Goal: Task Accomplishment & Management: Use online tool/utility

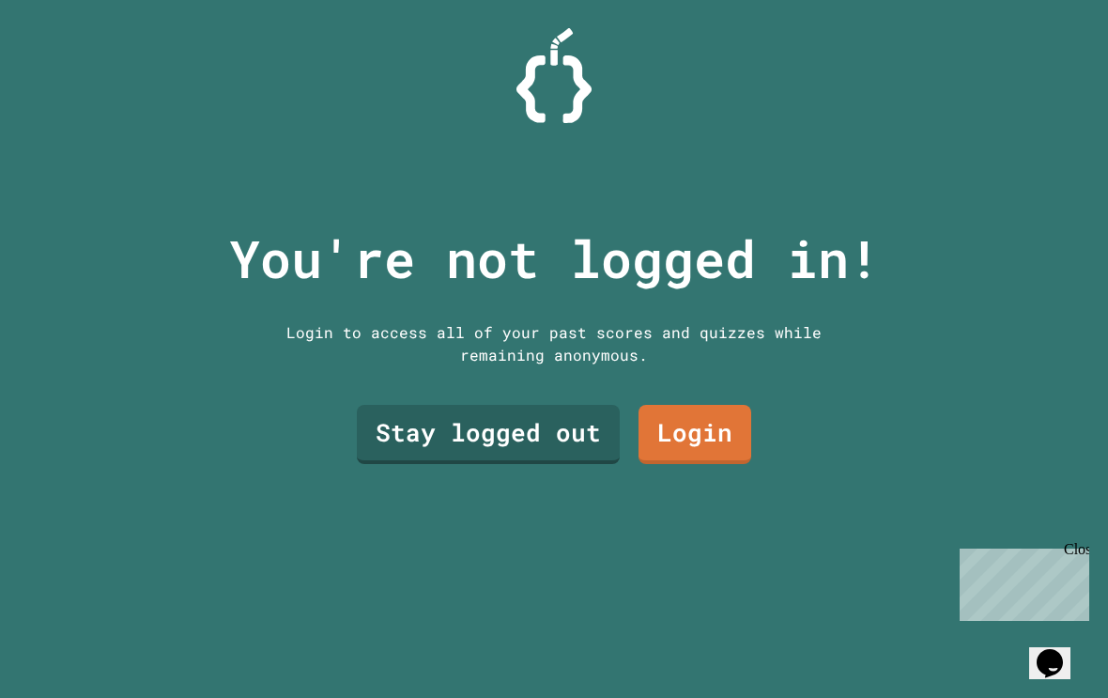
click at [711, 446] on link "Login" at bounding box center [694, 434] width 113 height 59
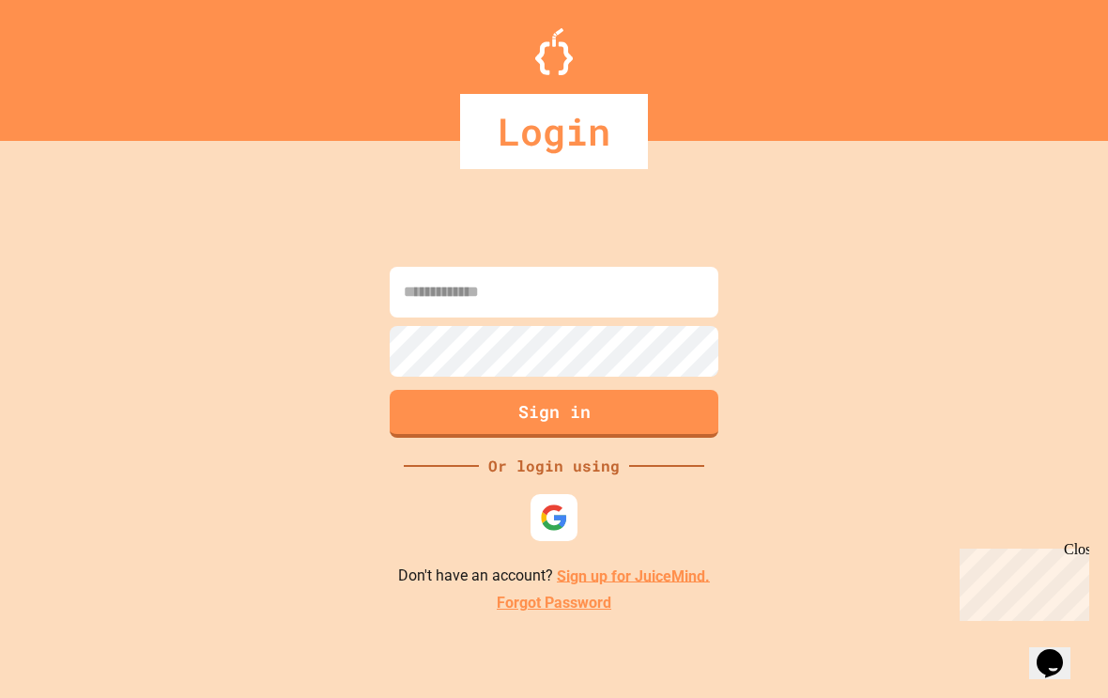
click at [645, 287] on input at bounding box center [554, 292] width 329 height 51
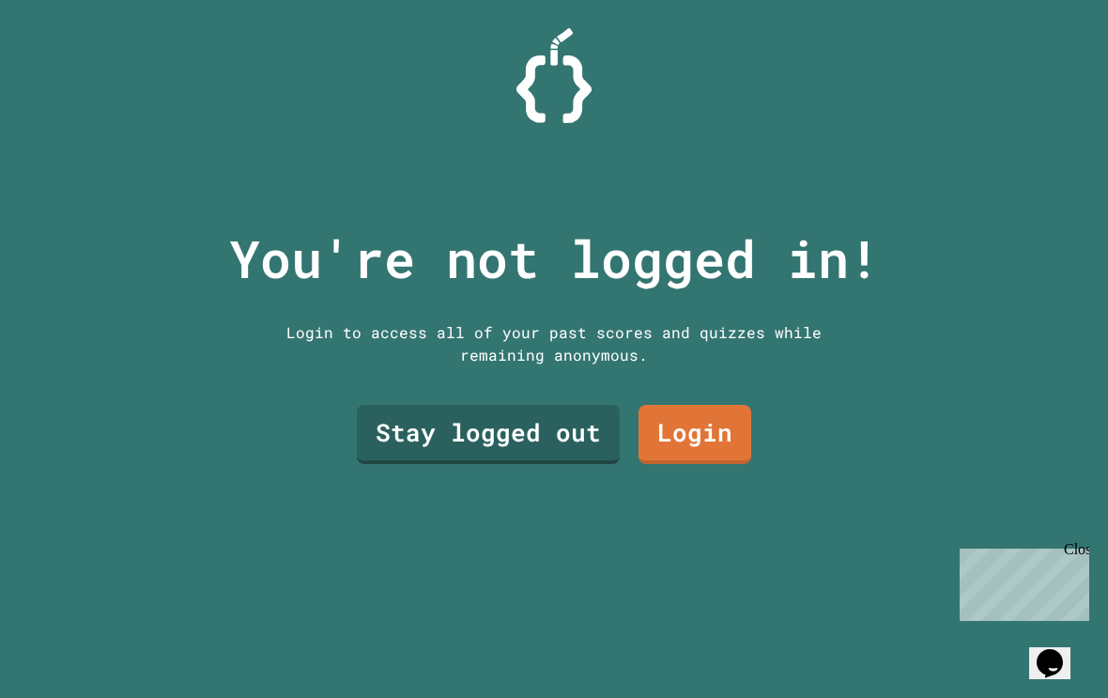
click at [518, 464] on link "Stay logged out" at bounding box center [488, 434] width 263 height 59
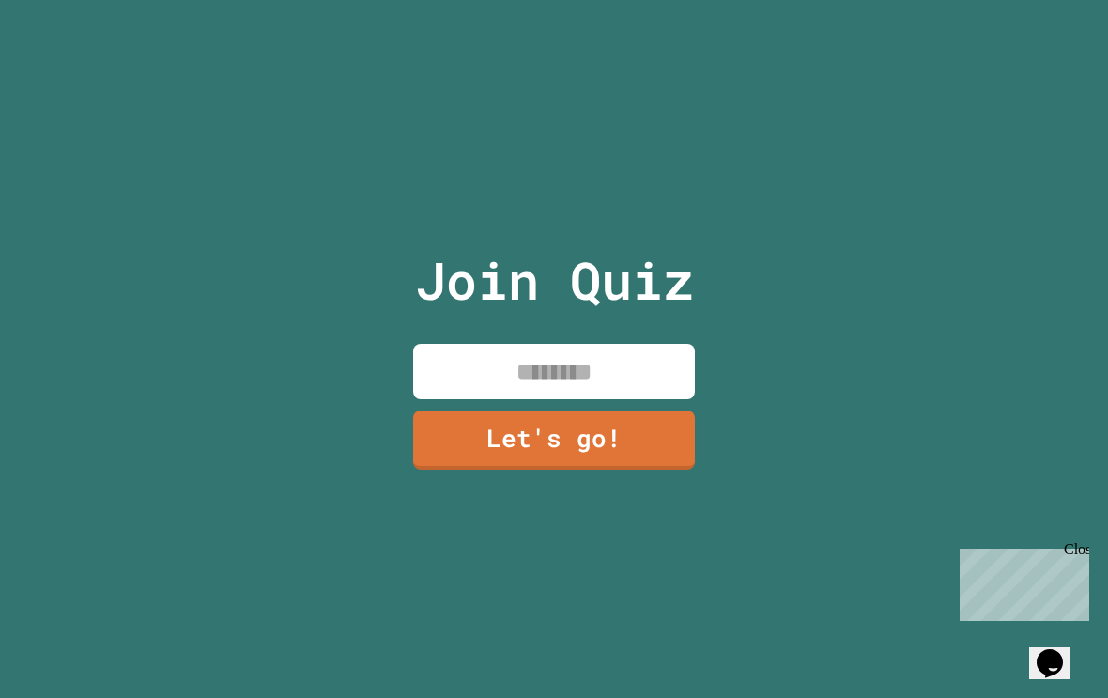
click at [636, 382] on input at bounding box center [554, 371] width 282 height 55
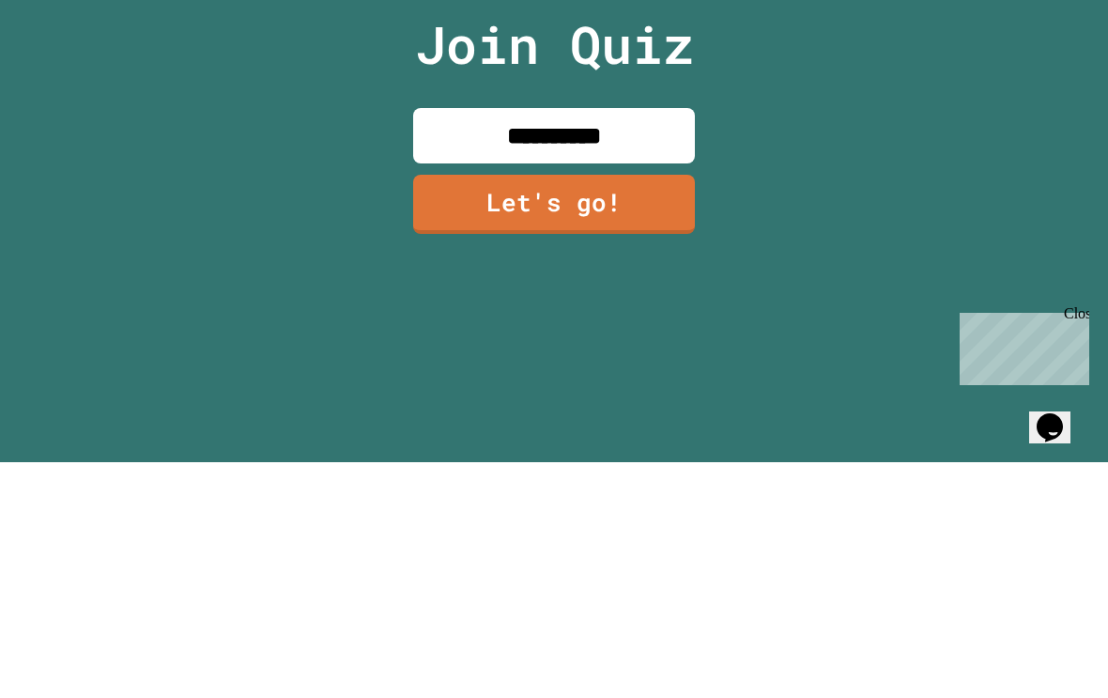
type input "**********"
click at [638, 410] on link "Let's go!" at bounding box center [554, 439] width 282 height 59
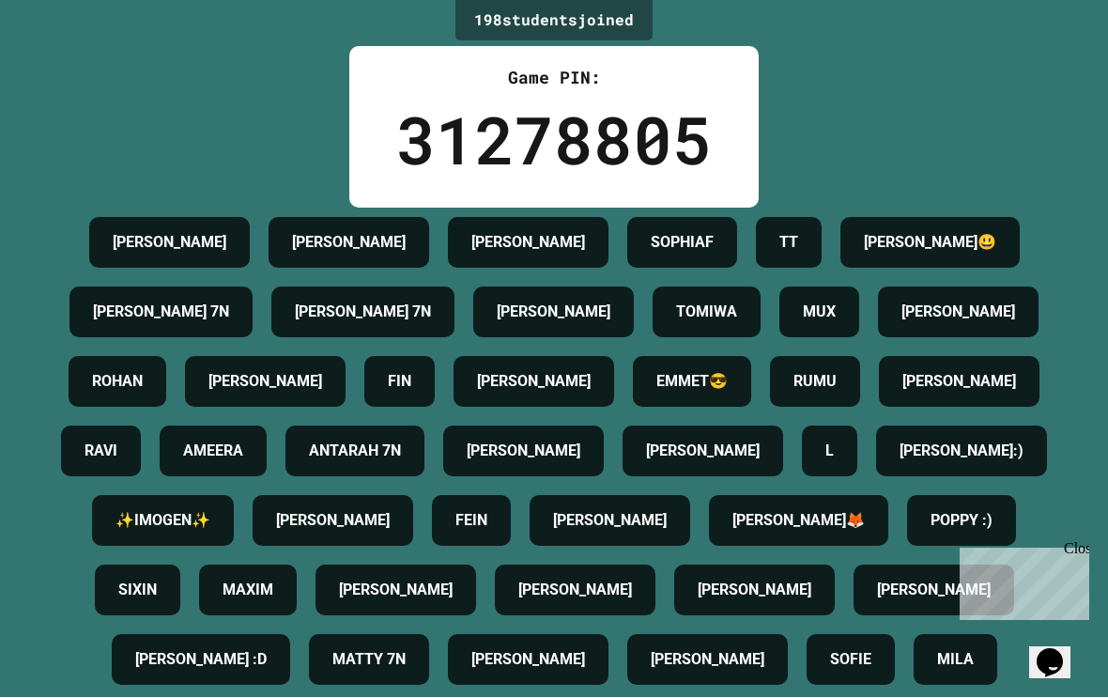
click at [1084, 539] on div "198 student s joined Game PIN: 31278805 [PERSON_NAME] [PERSON_NAME] SOPHIAF TT …" at bounding box center [554, 349] width 1108 height 698
click at [1083, 553] on div "Close" at bounding box center [1075, 551] width 23 height 23
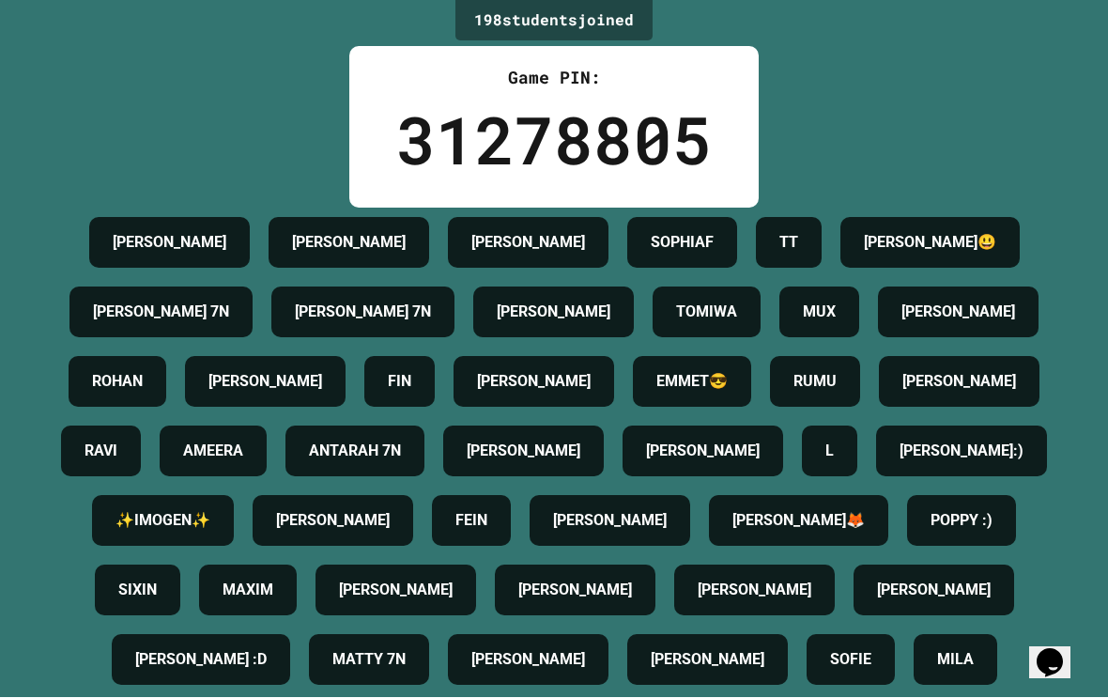
scroll to position [0, 0]
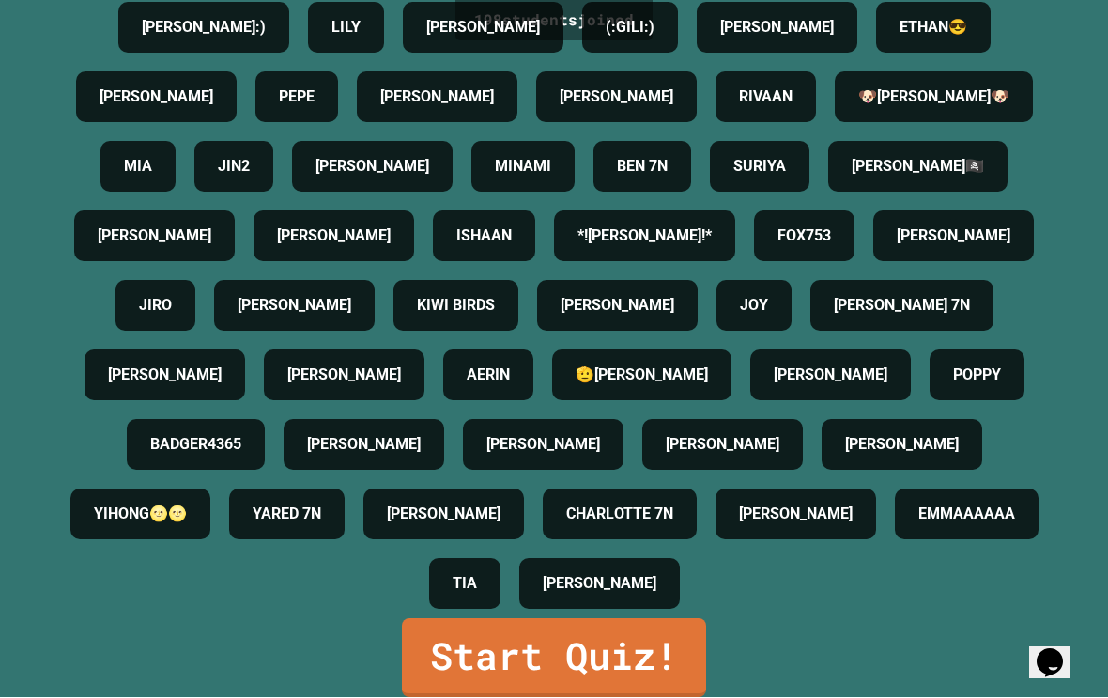
click at [630, 658] on link "Start Quiz!" at bounding box center [554, 658] width 304 height 79
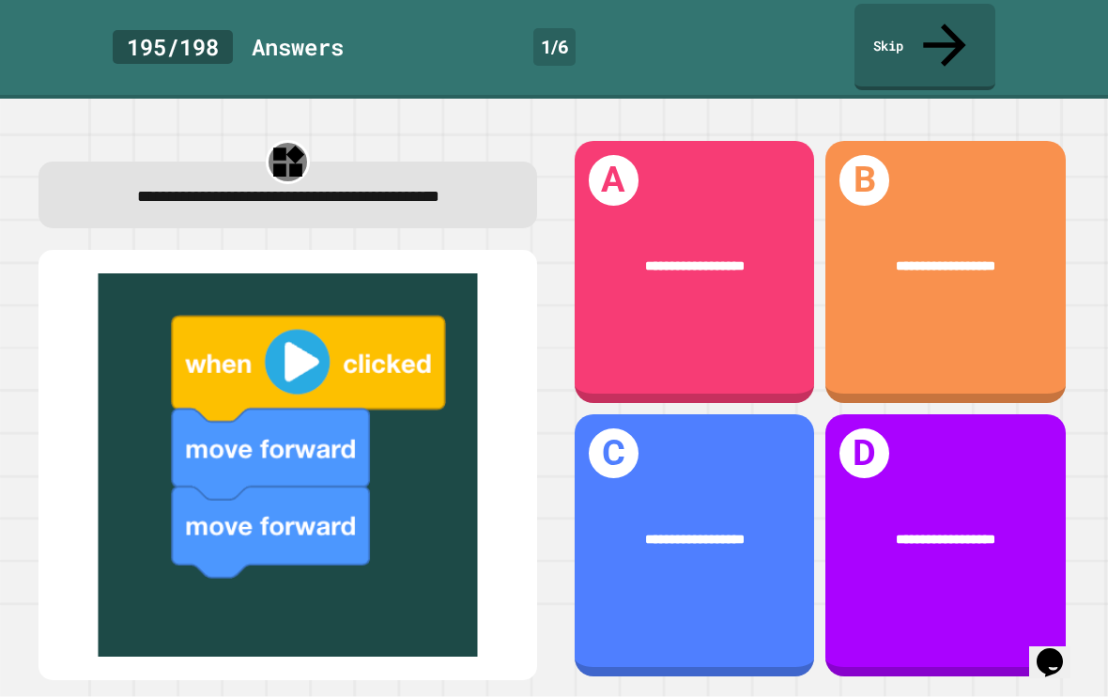
click at [747, 325] on div "**********" at bounding box center [695, 273] width 240 height 262
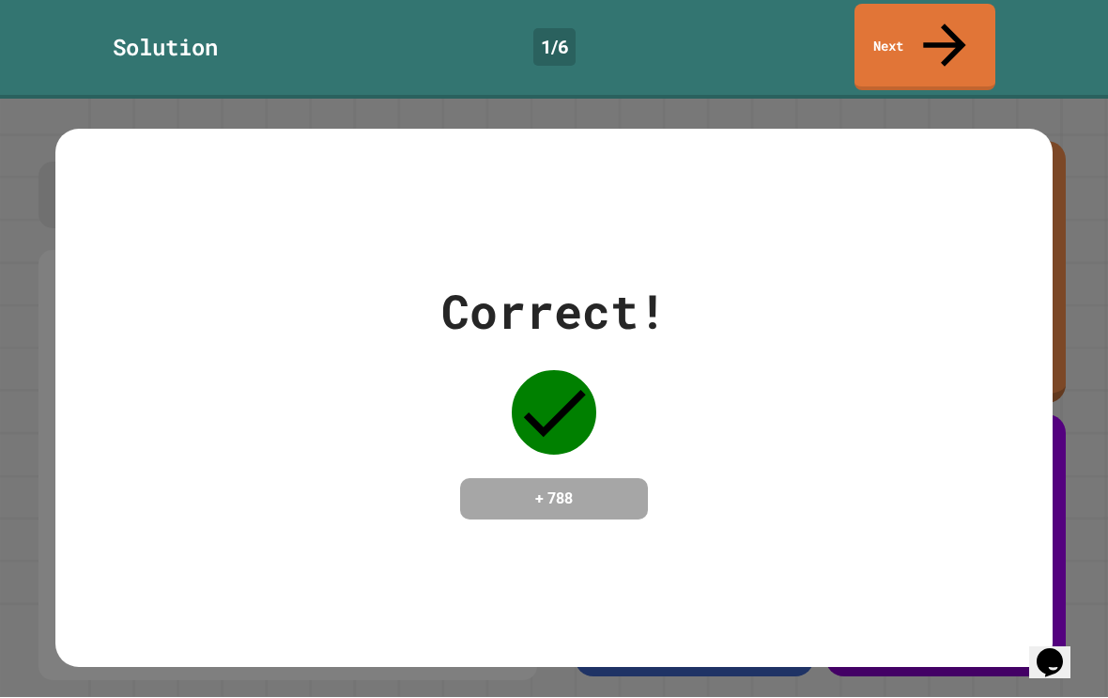
click at [1093, 315] on div "Correct! + 788" at bounding box center [554, 399] width 1108 height 598
click at [971, 8] on link "Next" at bounding box center [924, 48] width 141 height 86
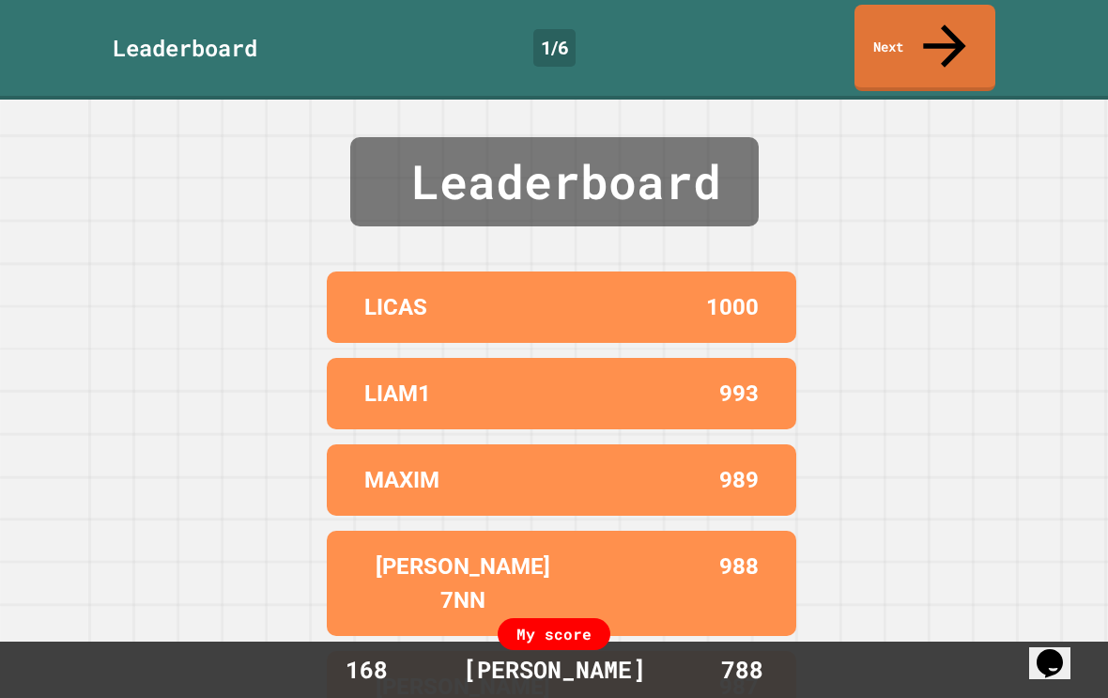
click at [988, 20] on link "Next" at bounding box center [924, 48] width 141 height 86
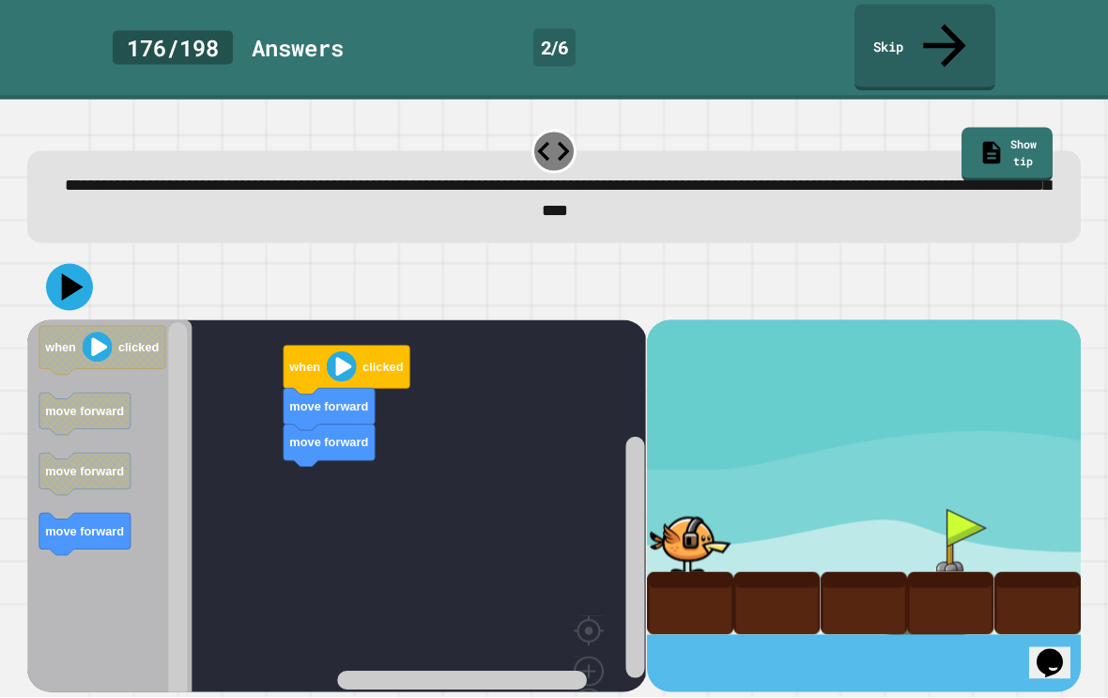
scroll to position [31, 0]
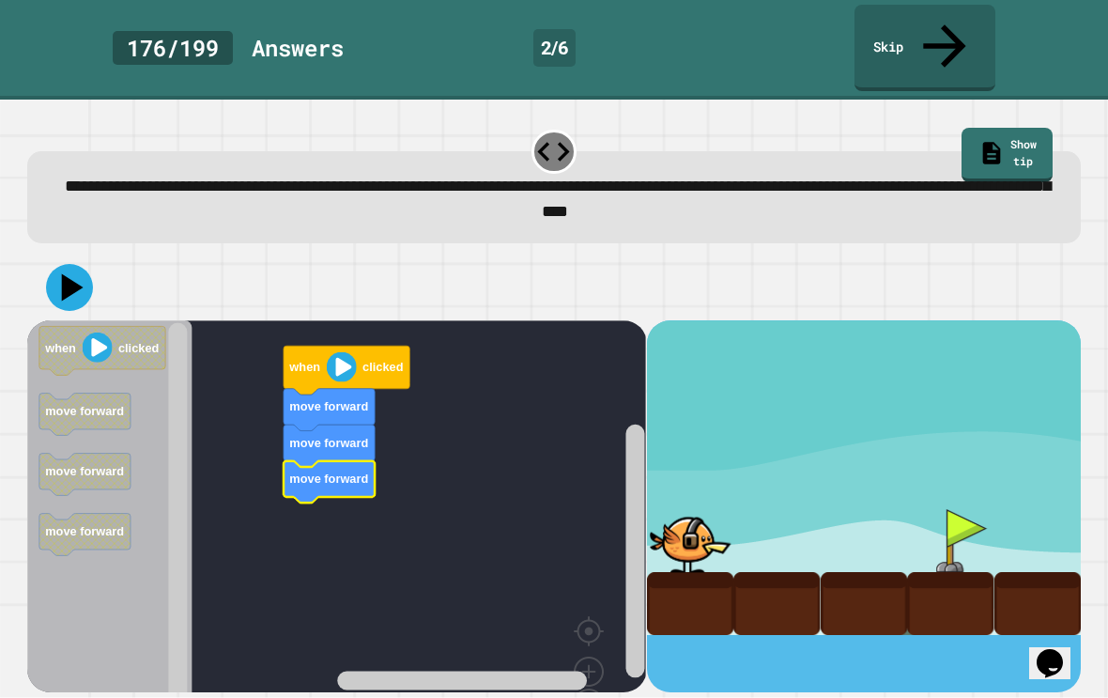
click at [970, 509] on div at bounding box center [950, 540] width 86 height 63
click at [561, 122] on div "**********" at bounding box center [555, 185] width 1064 height 127
click at [562, 132] on icon at bounding box center [553, 151] width 38 height 38
click at [555, 132] on icon at bounding box center [553, 151] width 38 height 38
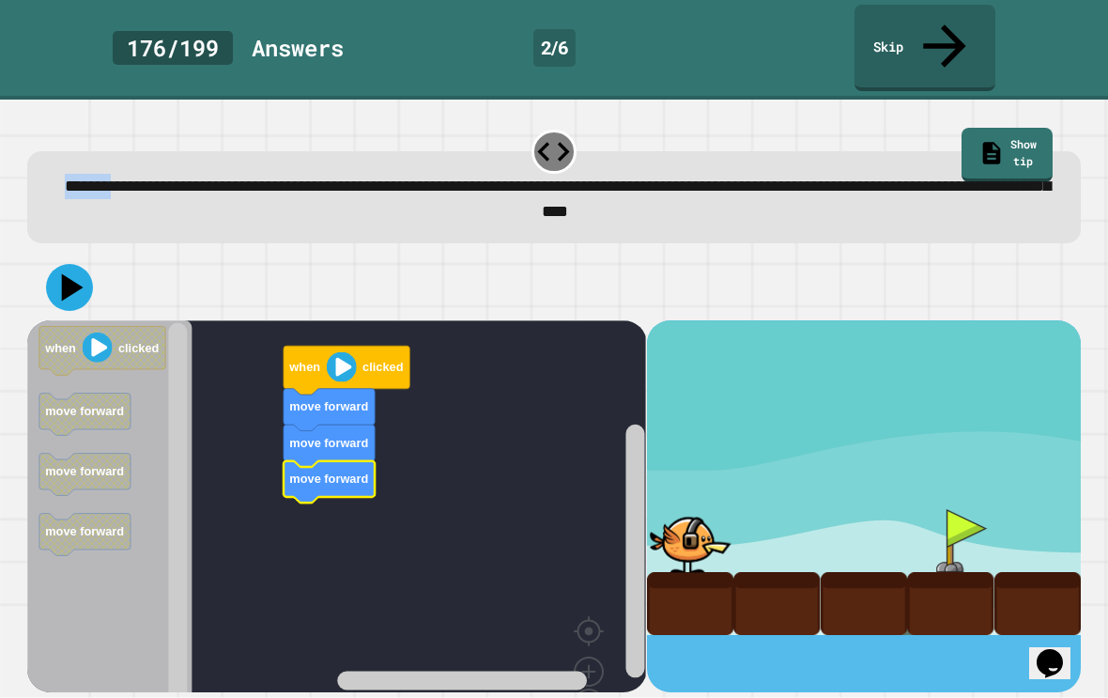
click at [996, 174] on div "**********" at bounding box center [554, 199] width 1007 height 51
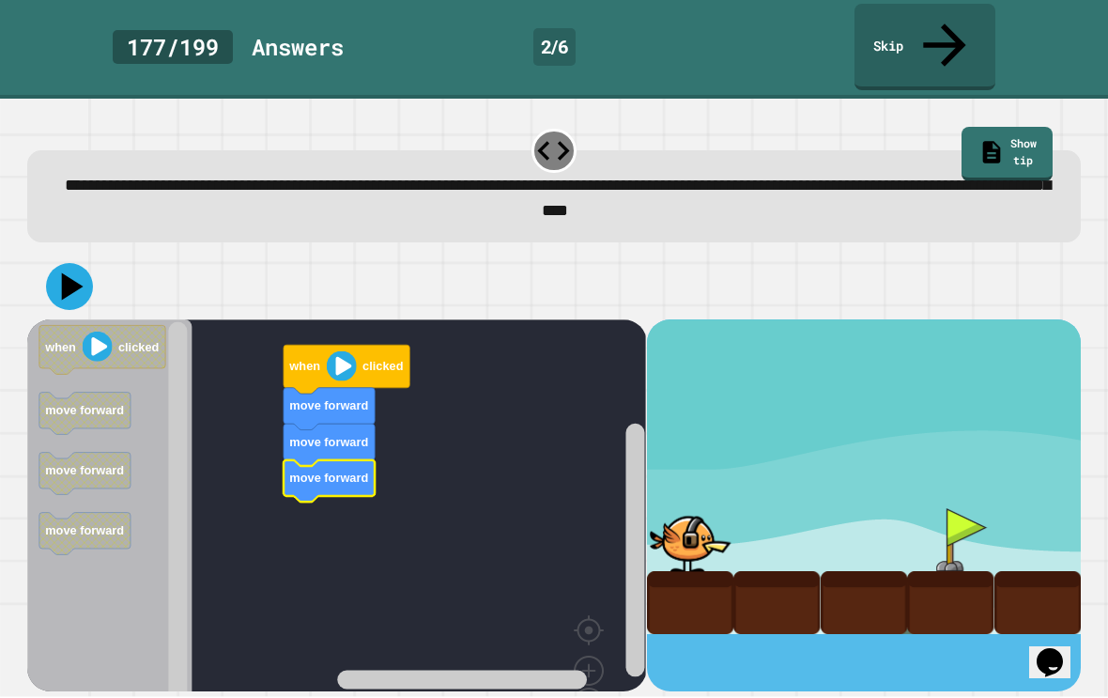
click at [77, 273] on icon at bounding box center [73, 286] width 22 height 27
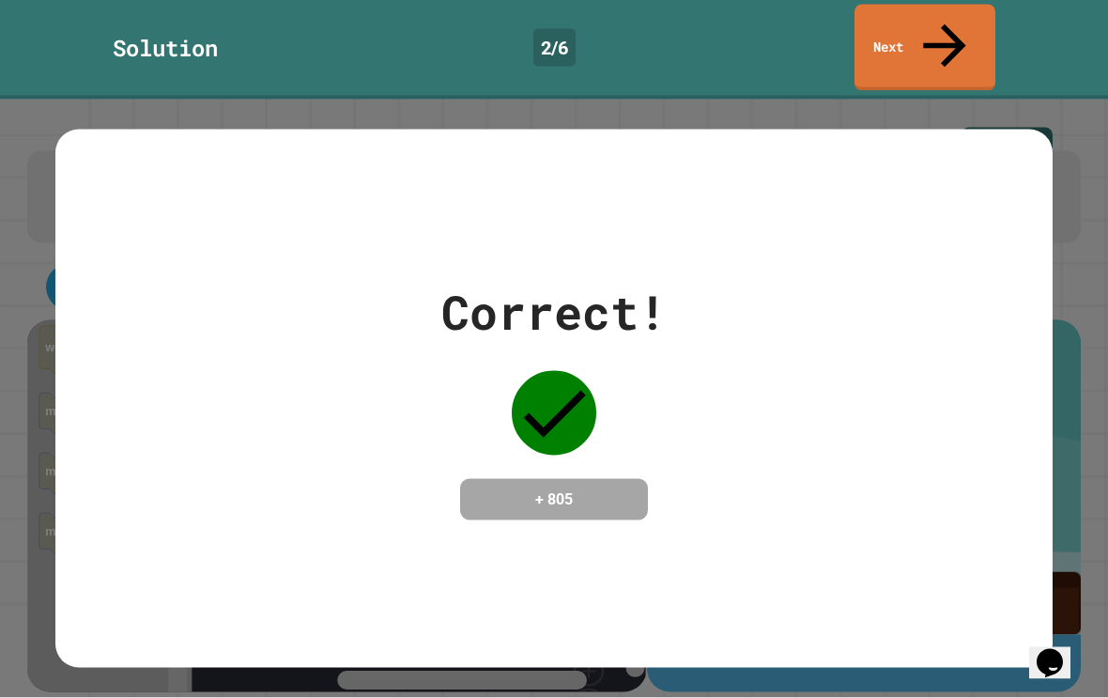
click at [960, 6] on link "Next" at bounding box center [924, 48] width 141 height 86
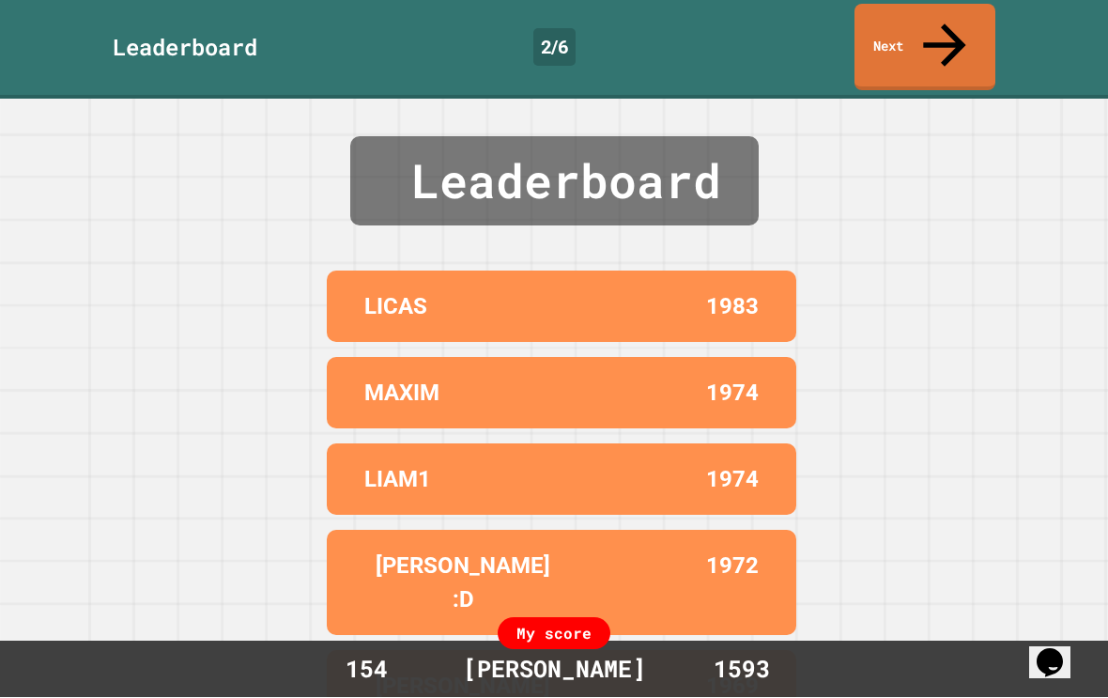
click at [953, 28] on icon at bounding box center [945, 46] width 64 height 64
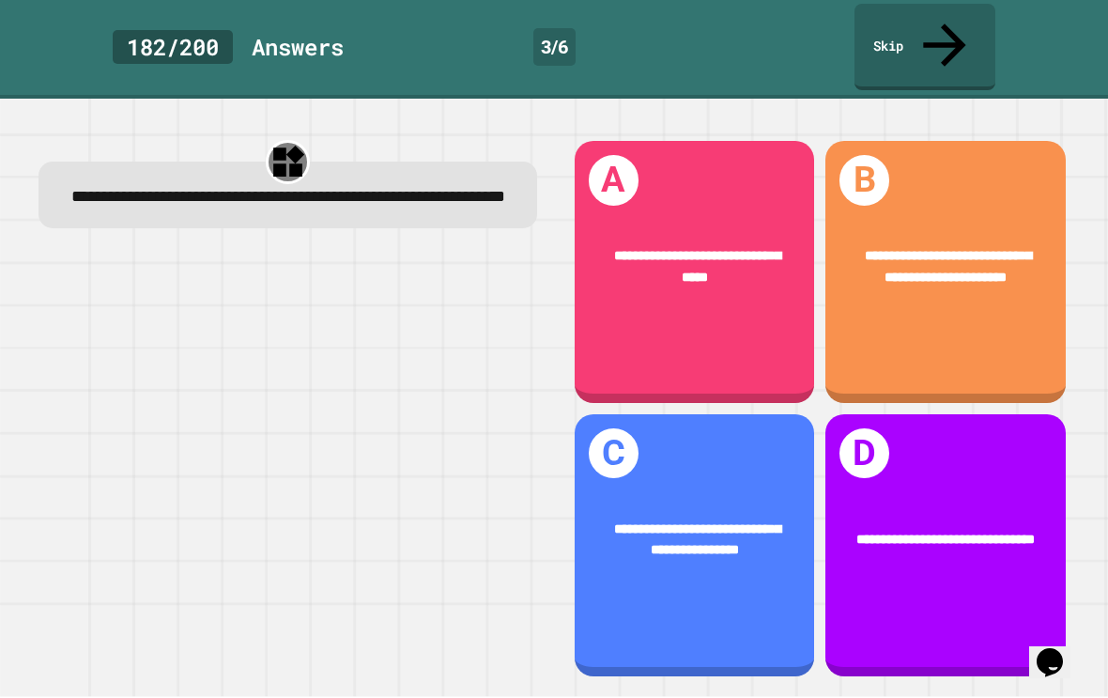
click at [989, 251] on span "**********" at bounding box center [948, 268] width 167 height 34
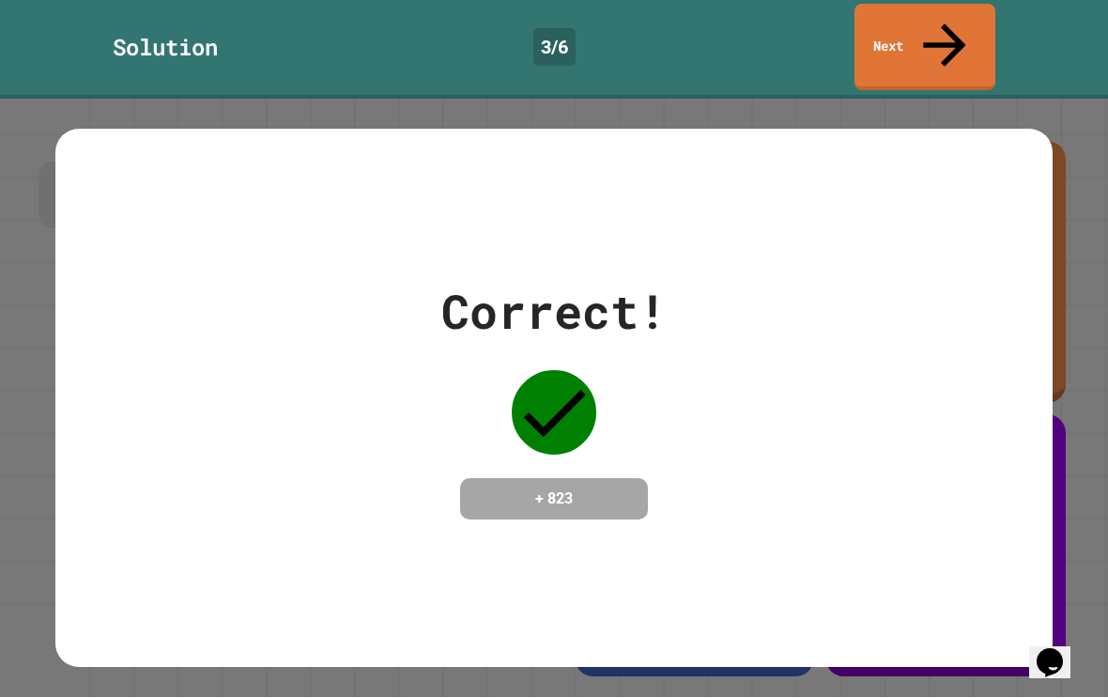
click at [1030, 348] on div "Correct! + 823" at bounding box center [553, 398] width 997 height 243
click at [955, 23] on link "Next" at bounding box center [924, 48] width 141 height 86
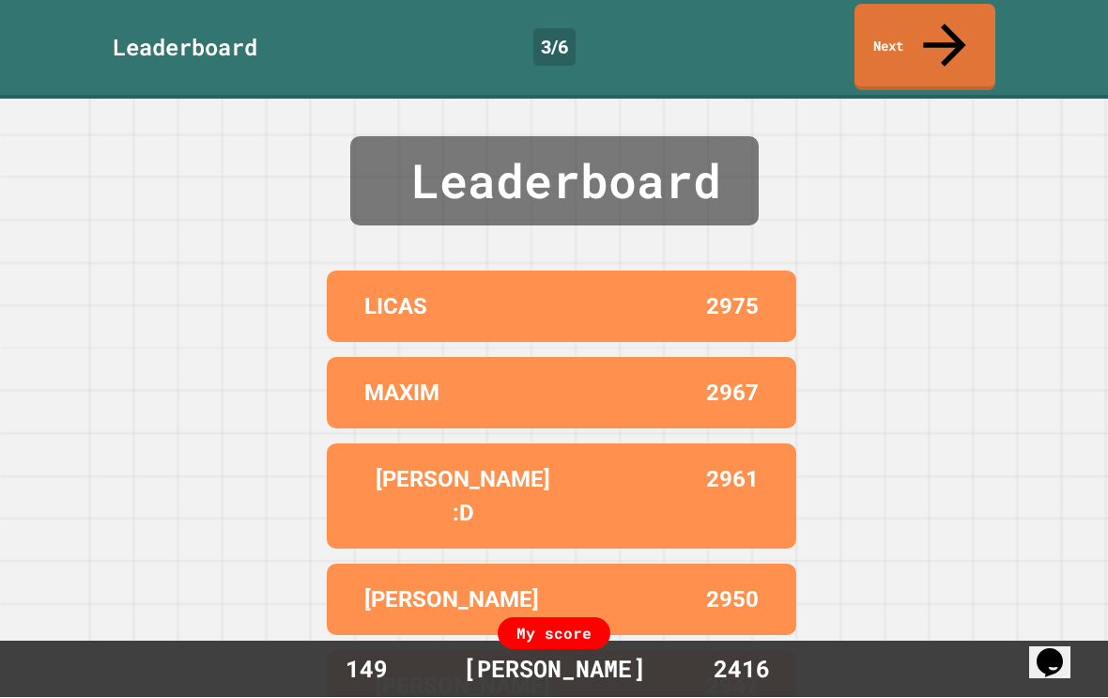
click at [930, 38] on link "Next" at bounding box center [924, 48] width 141 height 86
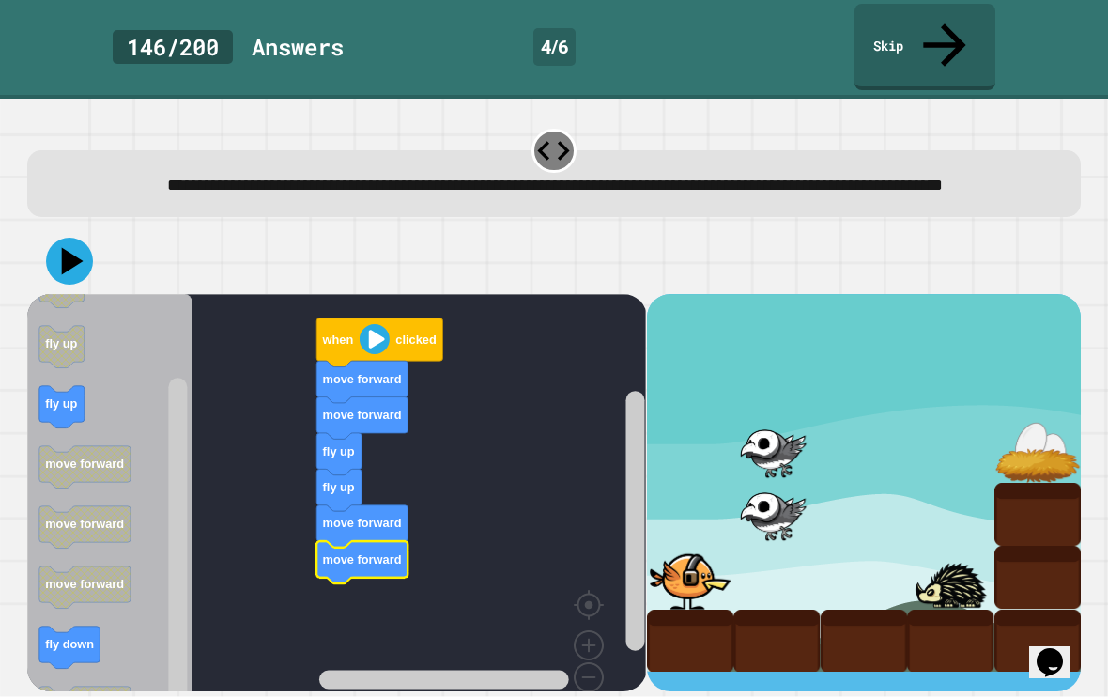
click at [47, 254] on button at bounding box center [69, 261] width 47 height 47
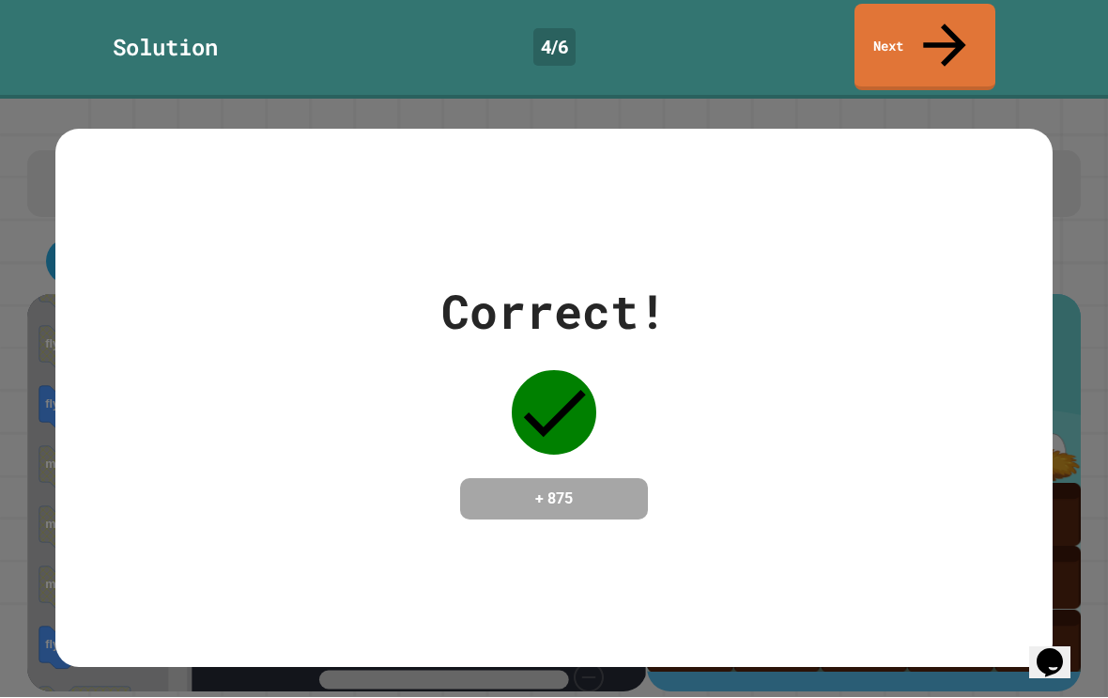
click at [954, 15] on icon at bounding box center [945, 46] width 64 height 64
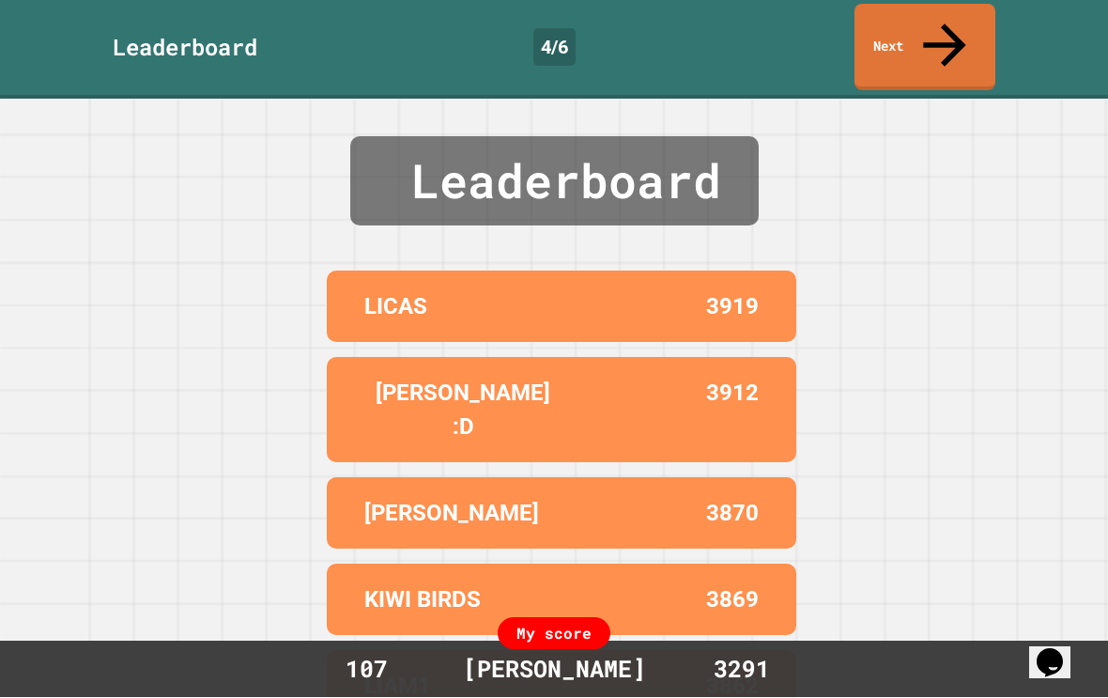
click at [945, 28] on icon at bounding box center [945, 46] width 64 height 64
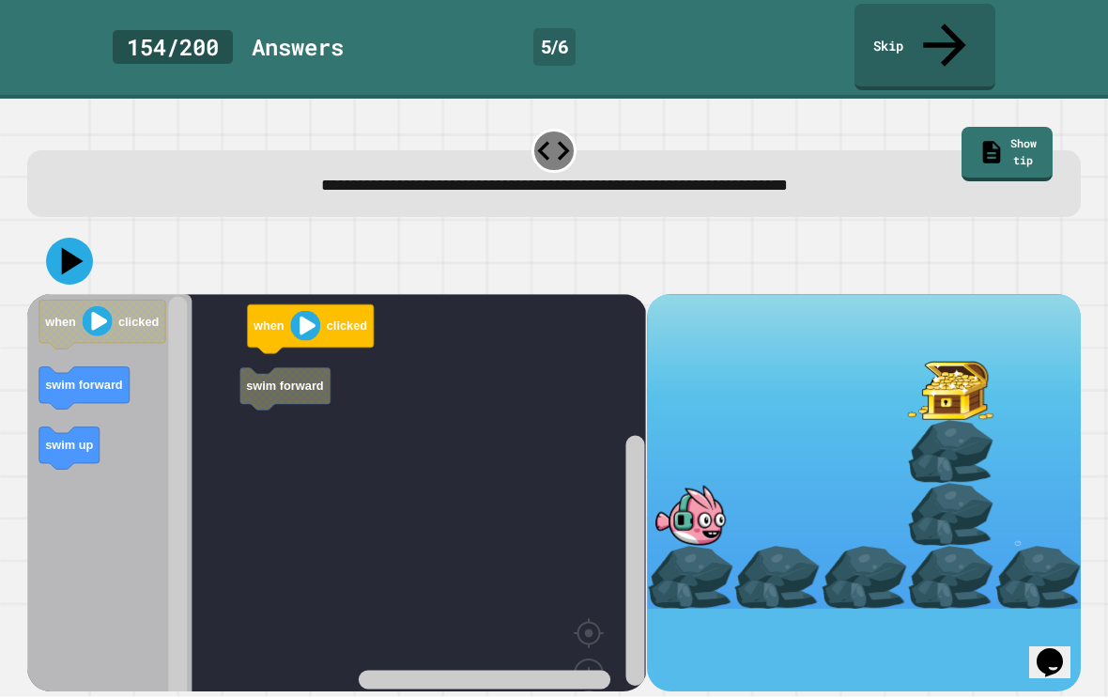
click at [303, 326] on rect "Blockly Workspace" at bounding box center [336, 529] width 619 height 469
click at [302, 325] on rect "Blockly Workspace" at bounding box center [336, 529] width 619 height 469
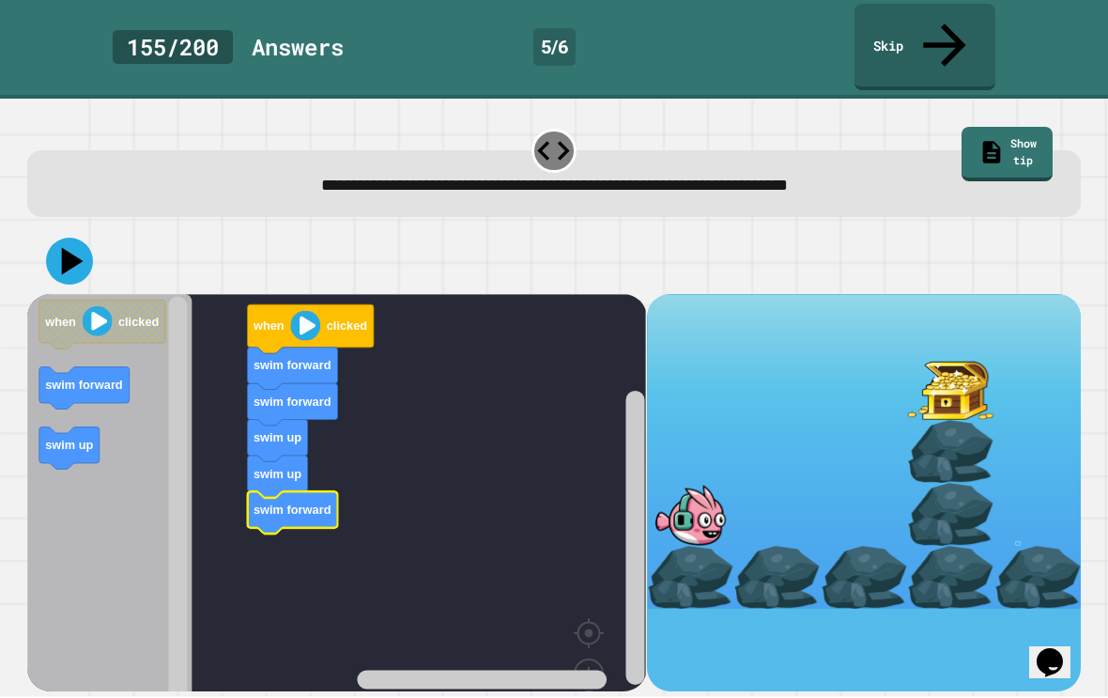
click at [66, 248] on icon at bounding box center [73, 261] width 22 height 27
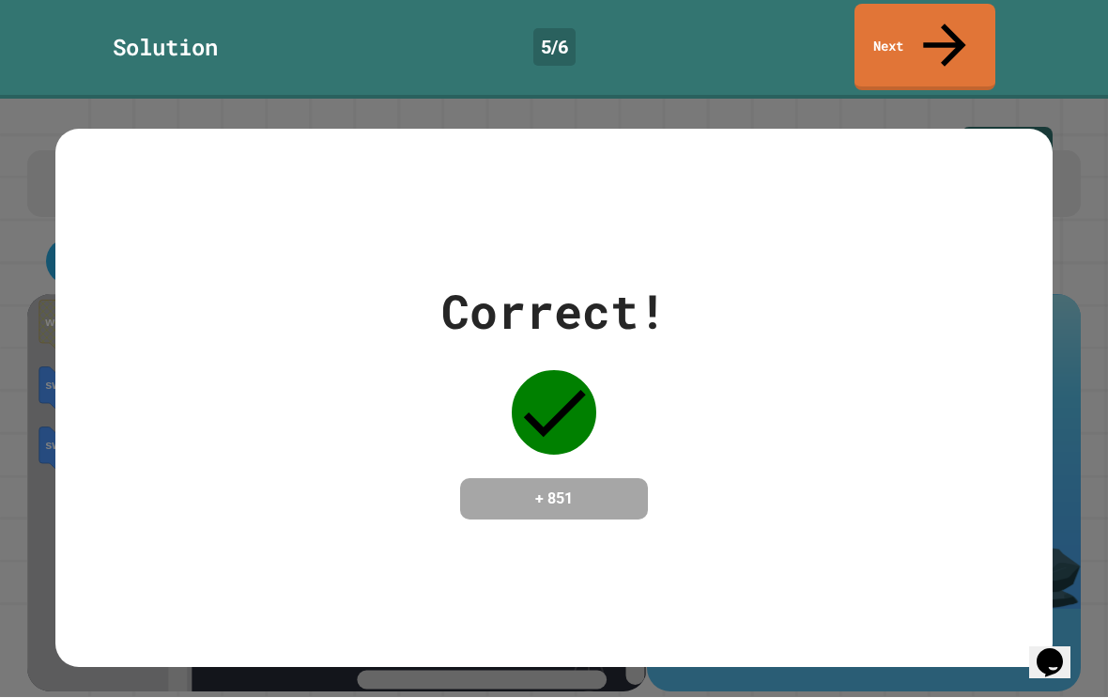
click at [962, 32] on link "Next" at bounding box center [924, 48] width 141 height 86
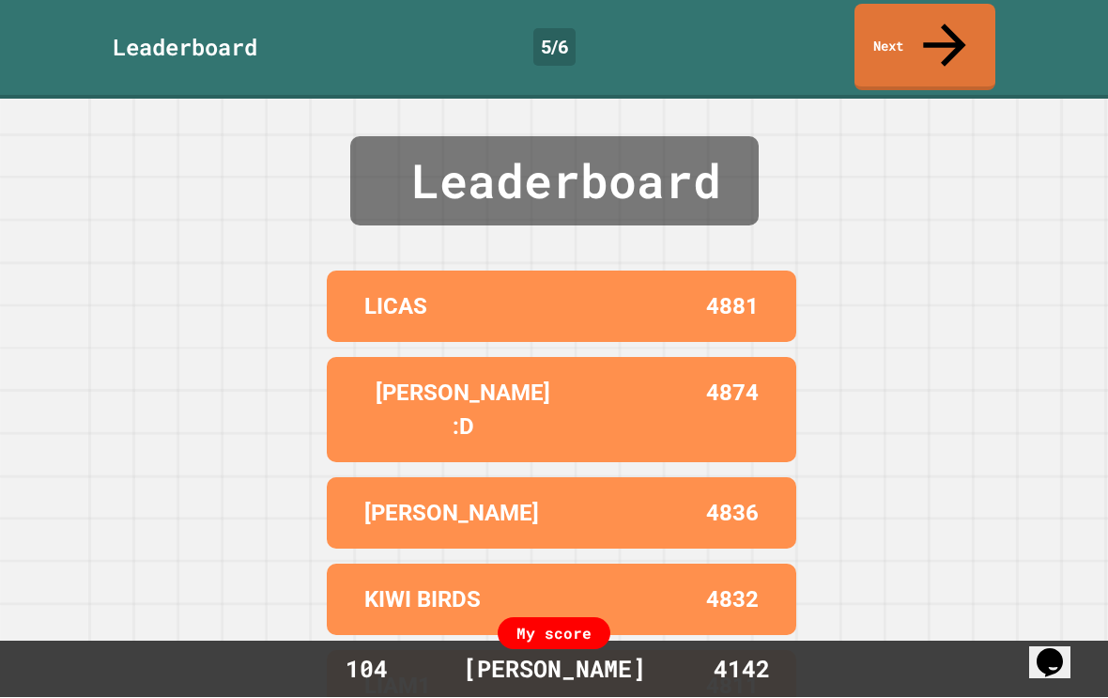
click at [929, 17] on link "Next" at bounding box center [924, 48] width 141 height 86
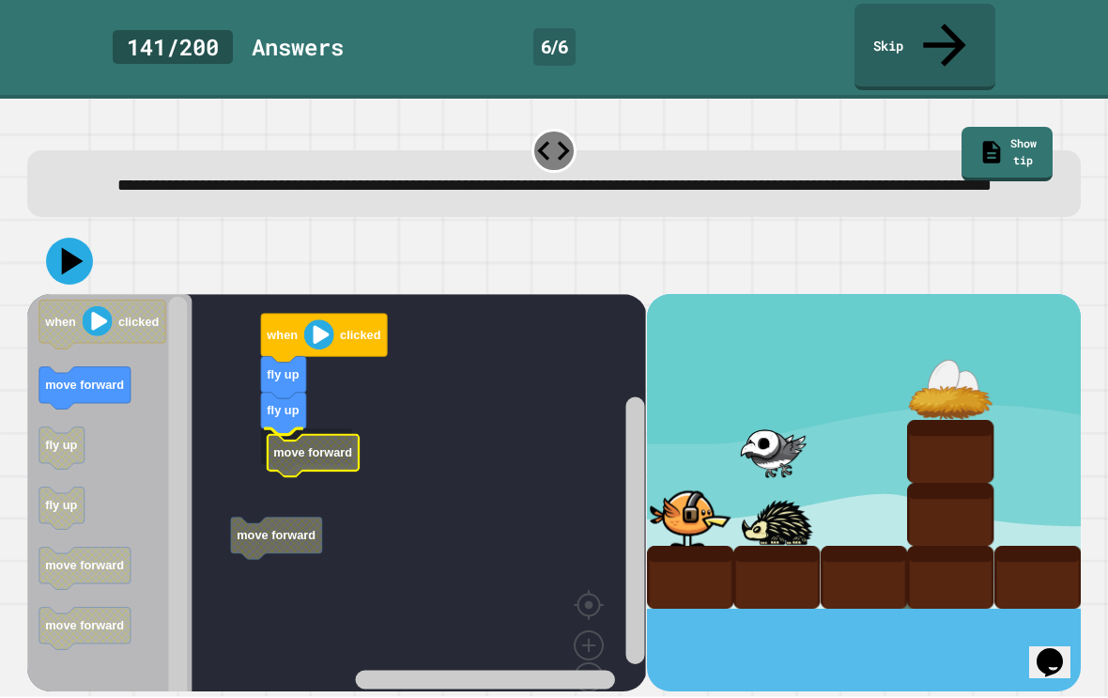
click at [302, 446] on text "move forward" at bounding box center [313, 453] width 79 height 14
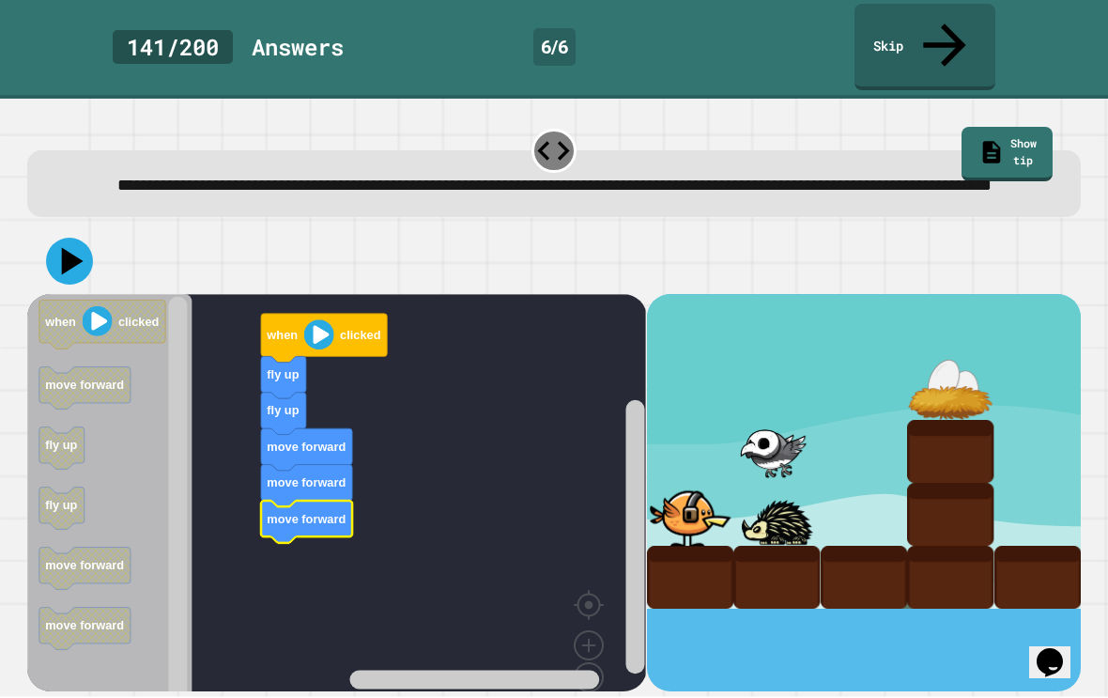
click at [78, 240] on icon at bounding box center [69, 261] width 47 height 47
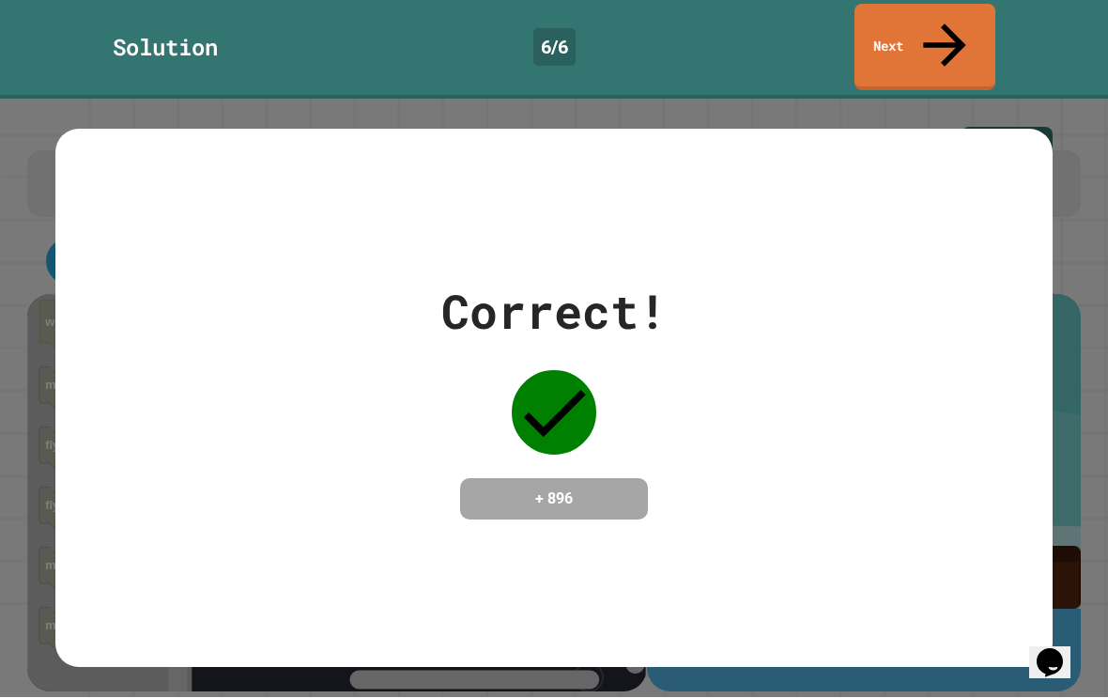
click at [955, 34] on link "Next" at bounding box center [924, 48] width 141 height 86
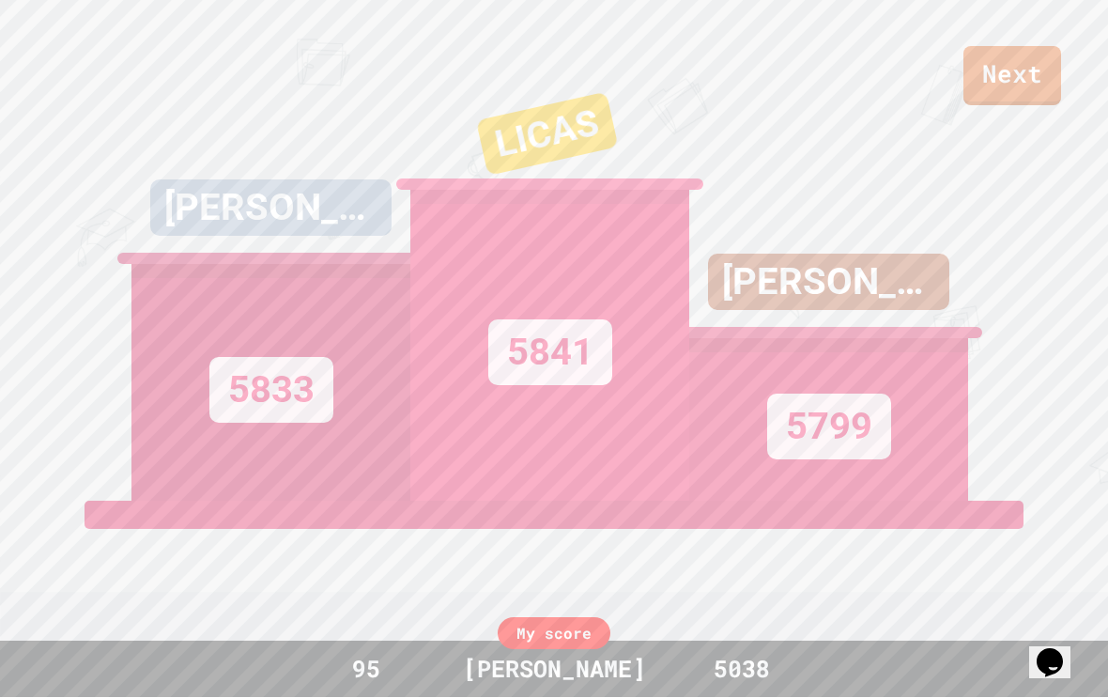
click at [1038, 72] on link "Next" at bounding box center [1012, 76] width 98 height 59
